Goal: Task Accomplishment & Management: Manage account settings

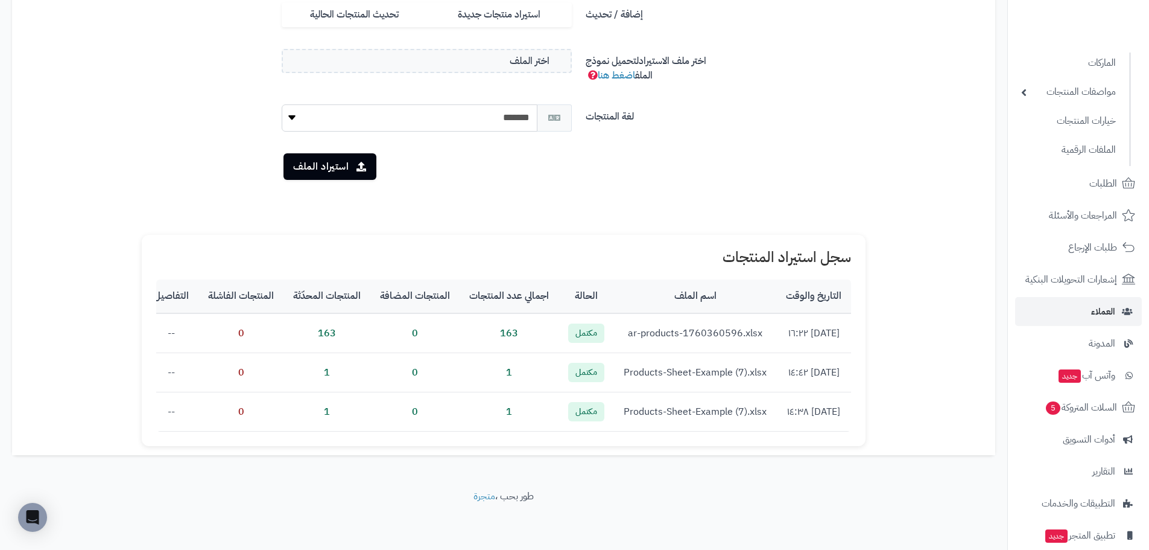
scroll to position [210, 0]
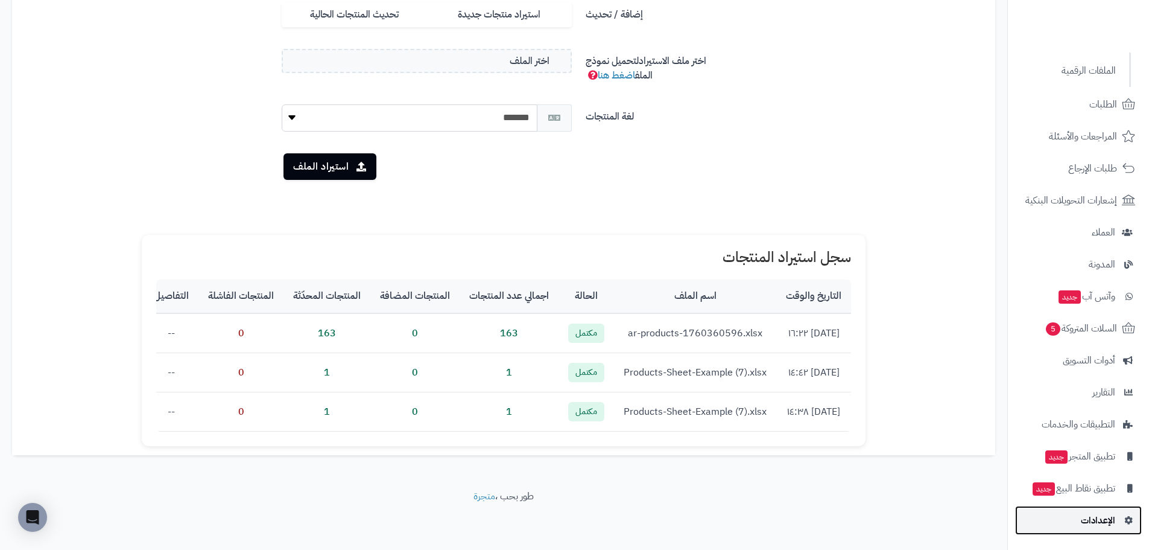
click at [1095, 510] on link "الإعدادات" at bounding box center [1078, 520] width 127 height 29
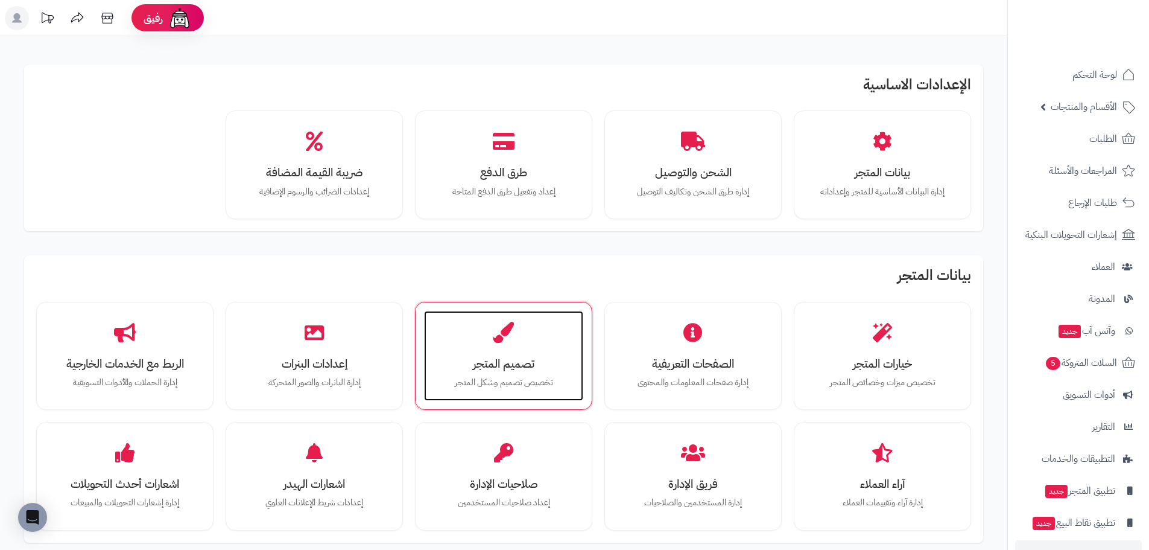
click at [529, 360] on h3 "تصميم المتجر" at bounding box center [503, 363] width 135 height 13
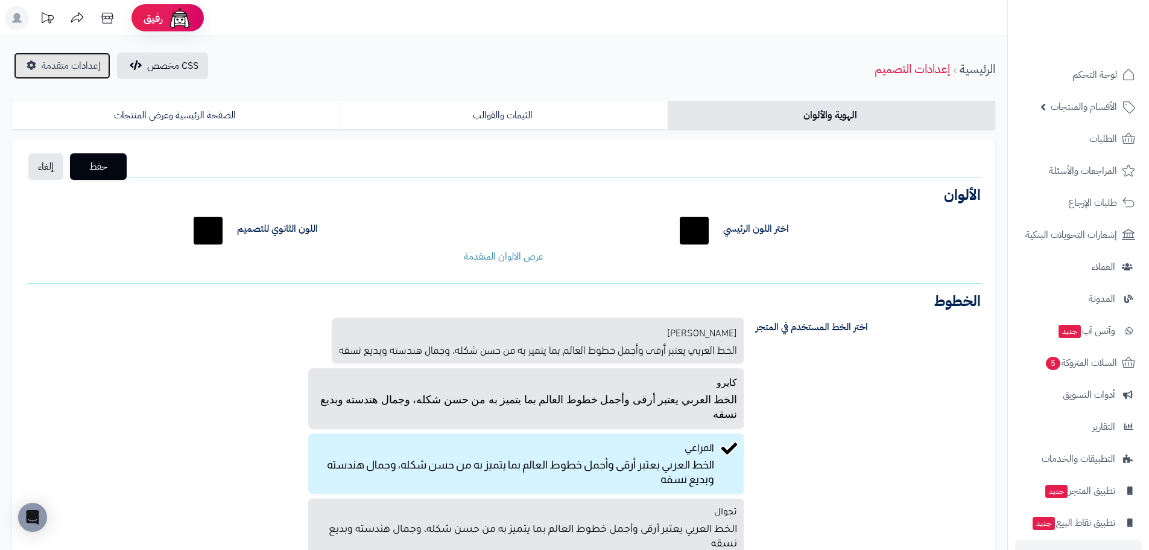
click at [72, 56] on link "إعدادات متقدمة" at bounding box center [62, 65] width 97 height 27
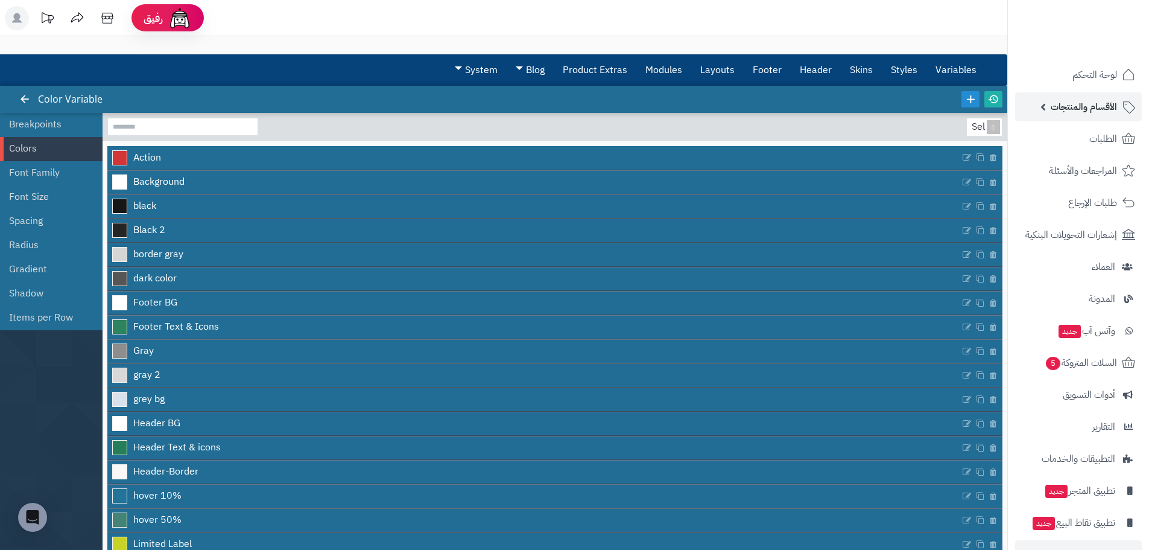
click at [1073, 98] on link "الأقسام والمنتجات" at bounding box center [1078, 106] width 127 height 29
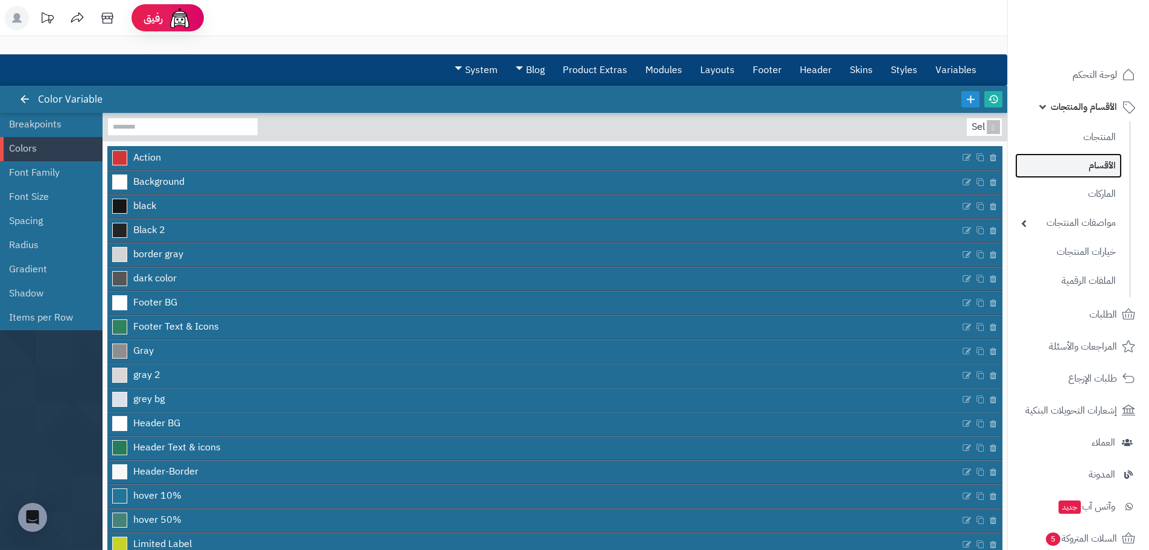
click at [1091, 170] on link "الأقسام" at bounding box center [1068, 165] width 107 height 25
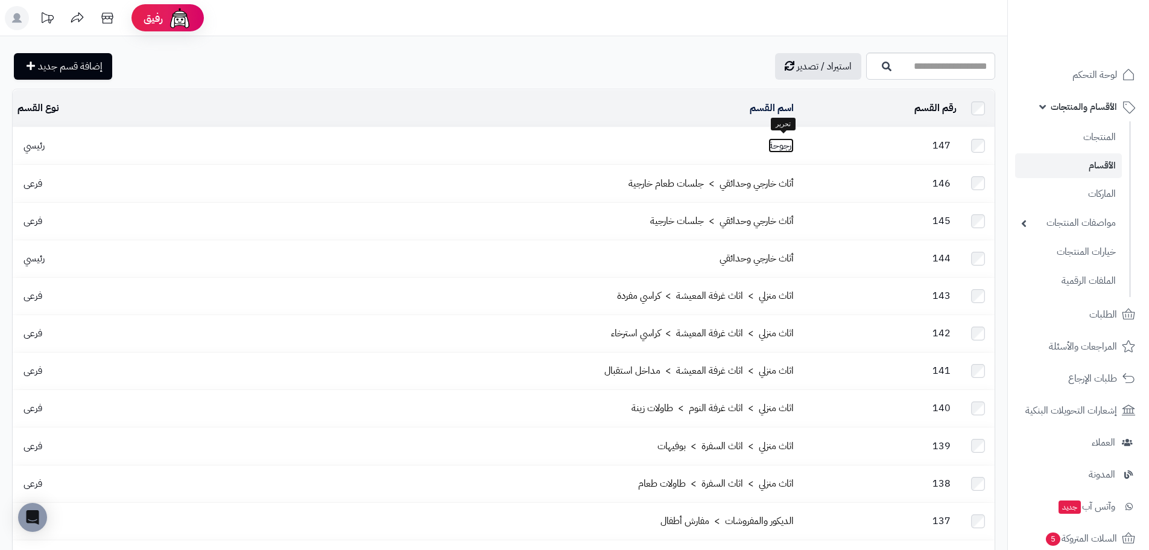
click at [793, 141] on link "ارجوحة" at bounding box center [781, 145] width 25 height 14
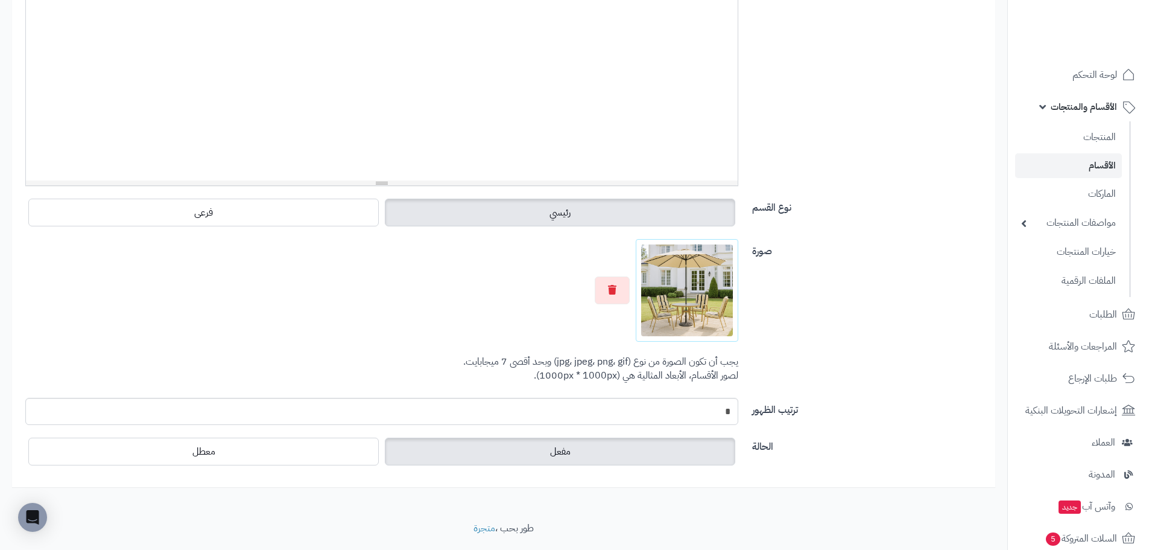
scroll to position [243, 0]
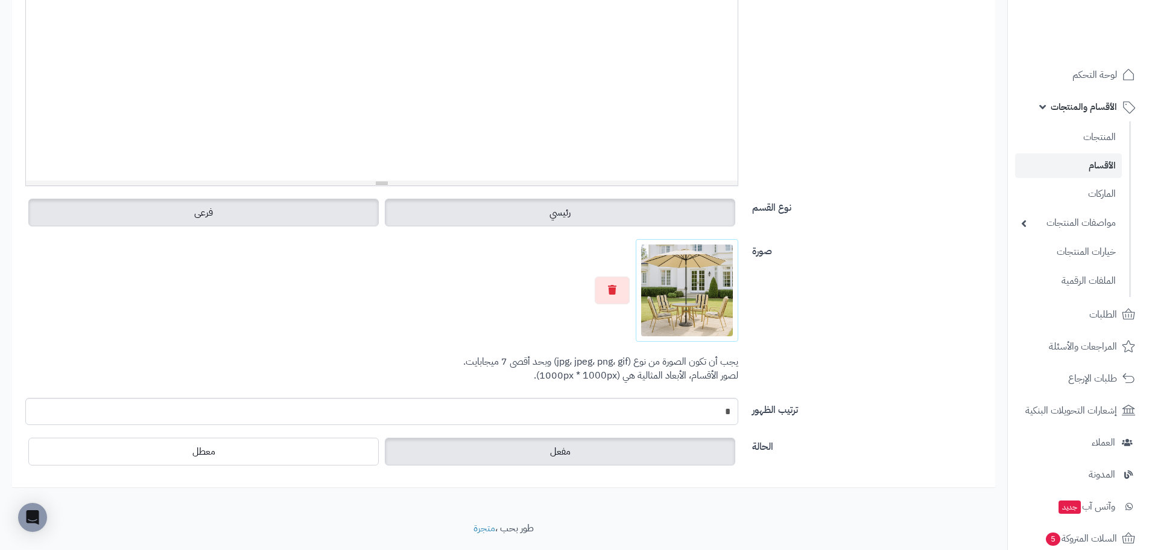
click at [363, 216] on label "فرعى" at bounding box center [203, 213] width 351 height 28
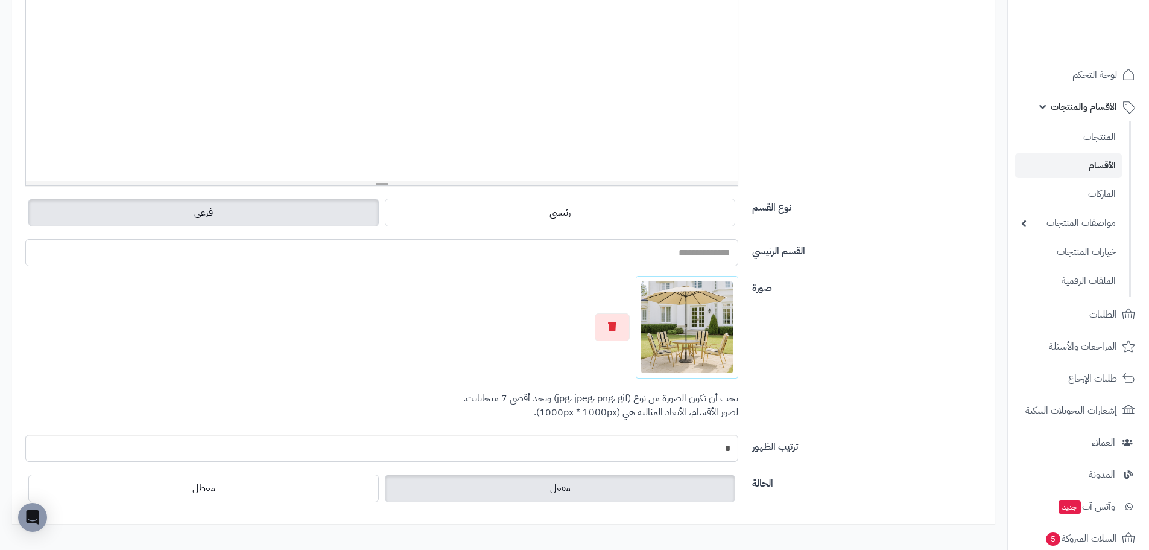
click at [606, 257] on input "القسم الرئيسي" at bounding box center [381, 252] width 713 height 27
click at [708, 253] on input "القسم الرئيسي" at bounding box center [381, 252] width 713 height 27
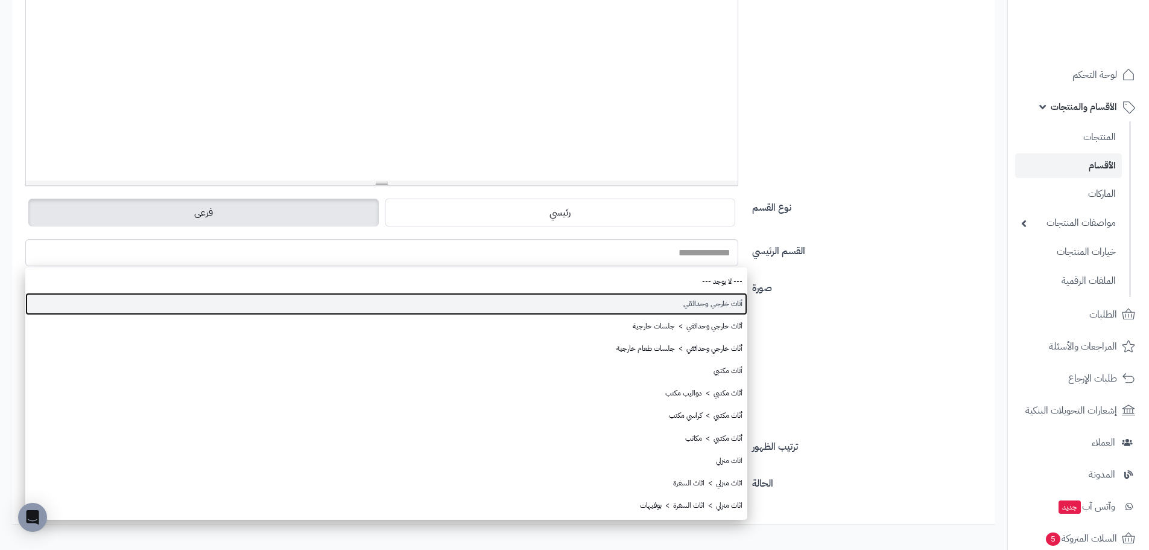
click at [724, 309] on link "أثاث خارجي وحدائقي" at bounding box center [386, 304] width 722 height 22
type input "**********"
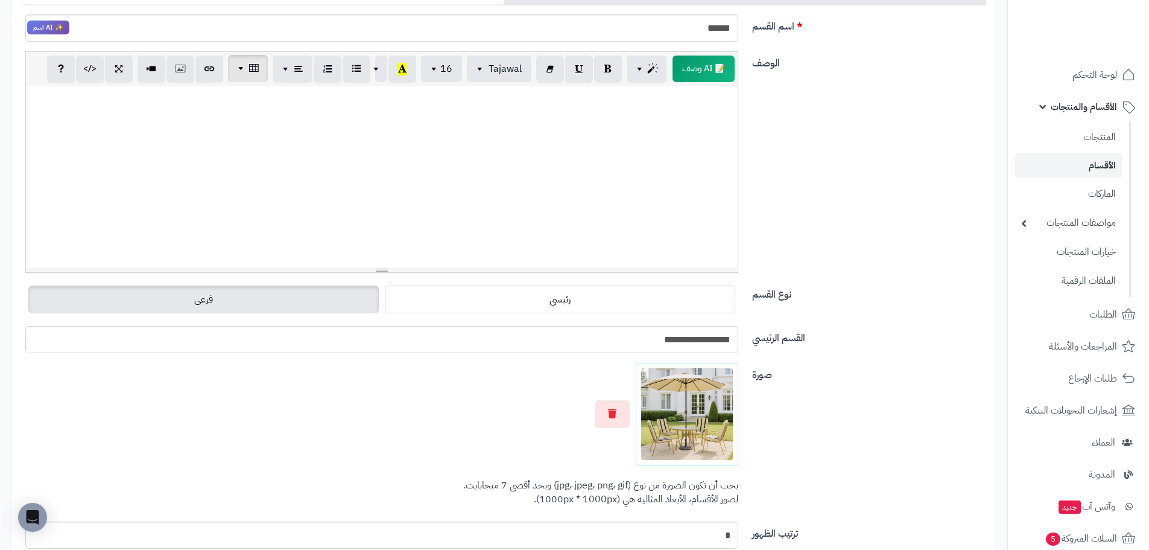
scroll to position [0, 0]
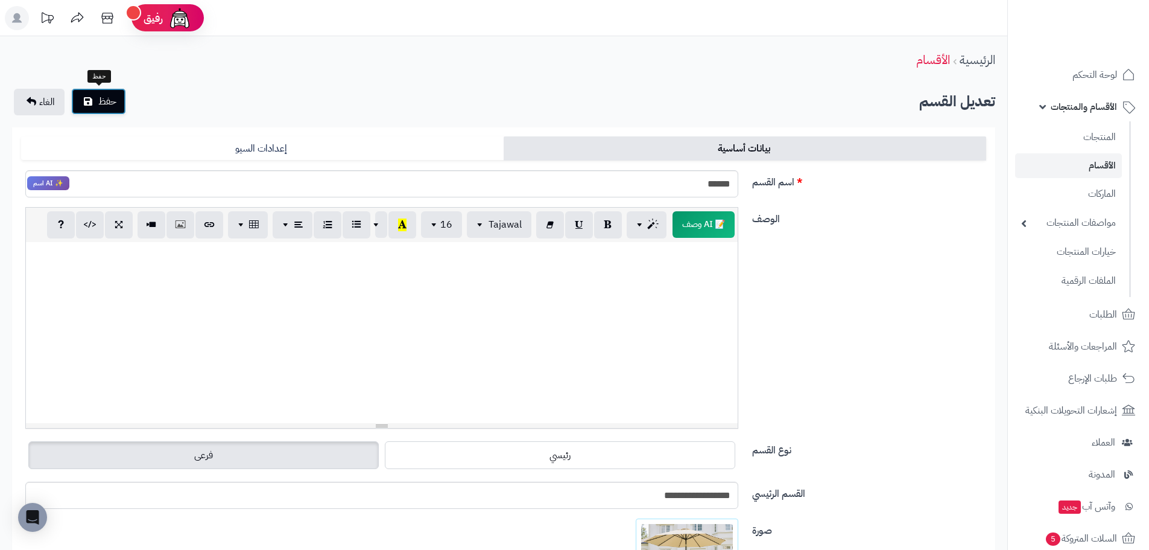
click at [101, 107] on span "حفظ" at bounding box center [107, 101] width 18 height 14
